Goal: Information Seeking & Learning: Learn about a topic

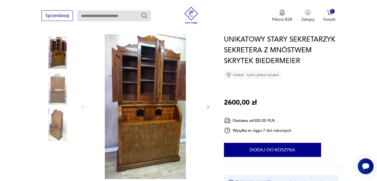
scroll to position [57, 0]
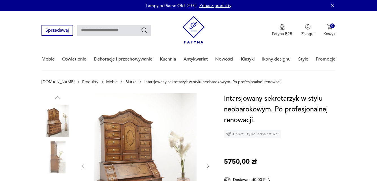
click at [333, 5] on icon "button" at bounding box center [333, 6] width 6 height 6
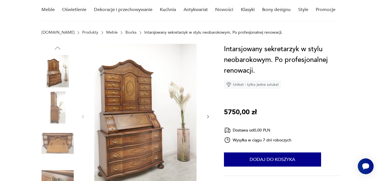
drag, startPoint x: 330, startPoint y: 89, endPoint x: 348, endPoint y: 66, distance: 29.4
click at [54, 144] on img at bounding box center [58, 143] width 32 height 32
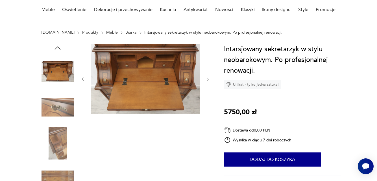
click at [58, 174] on img at bounding box center [58, 179] width 32 height 32
